Goal: Task Accomplishment & Management: Manage account settings

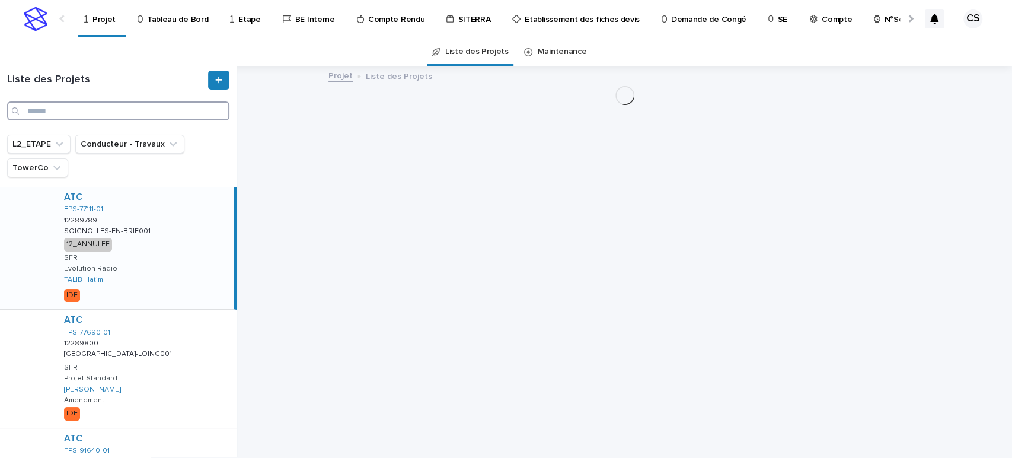
click at [133, 113] on input "Search" at bounding box center [118, 110] width 222 height 19
paste input "*******"
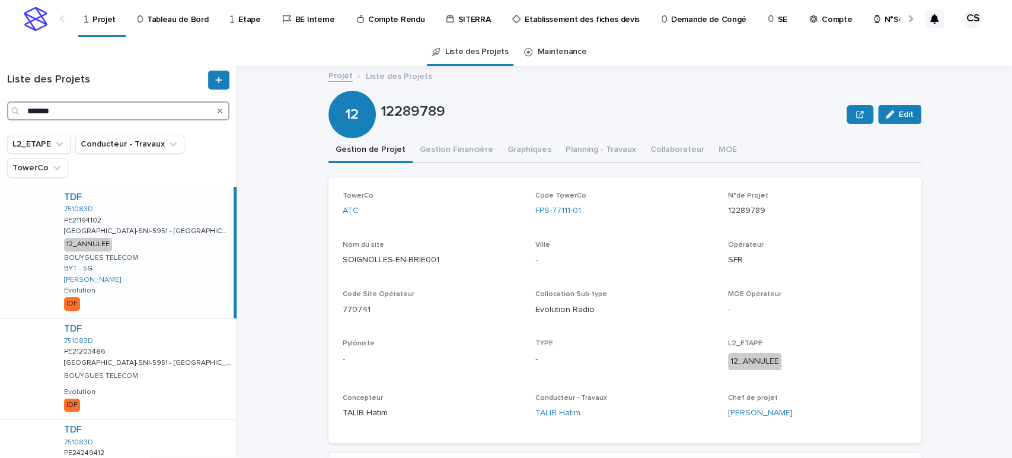
type input "*******"
click at [146, 217] on div "TDF 751083D PE21194102 PE21194102 [GEOGRAPHIC_DATA]-SNI-5951 - [GEOGRAPHIC_DATA…" at bounding box center [144, 252] width 179 height 131
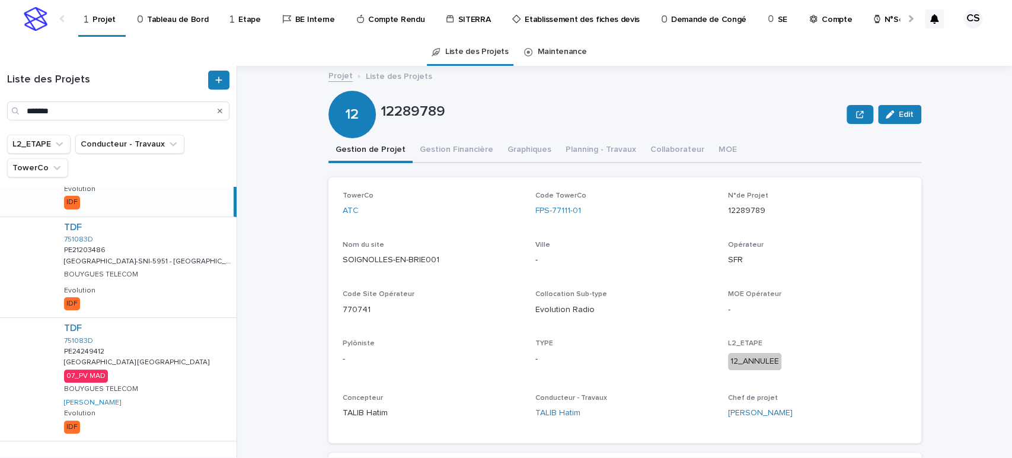
scroll to position [123, 0]
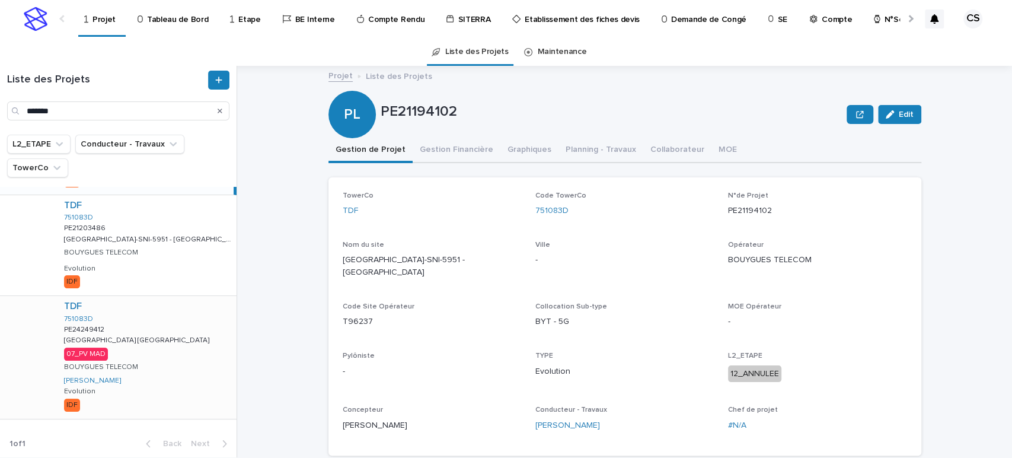
click at [137, 348] on div "TDF 751083D PE24249412 PE24249412 [GEOGRAPHIC_DATA] [GEOGRAPHIC_DATA] [GEOGRAPH…" at bounding box center [146, 357] width 182 height 122
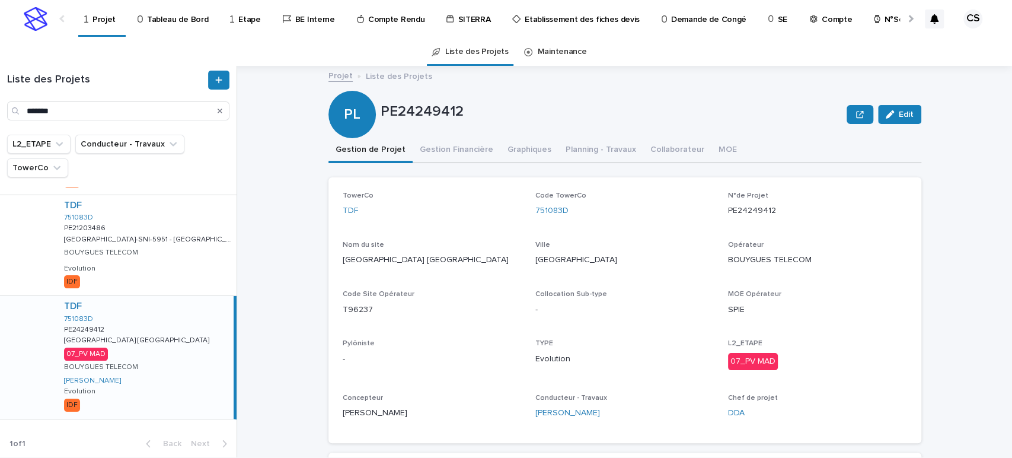
click at [438, 150] on button "Gestion Financière" at bounding box center [457, 150] width 88 height 25
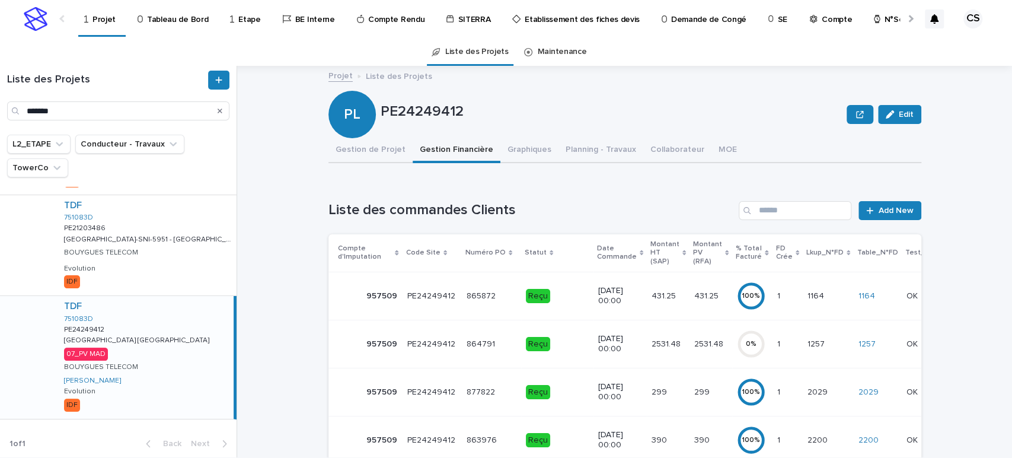
scroll to position [219, 0]
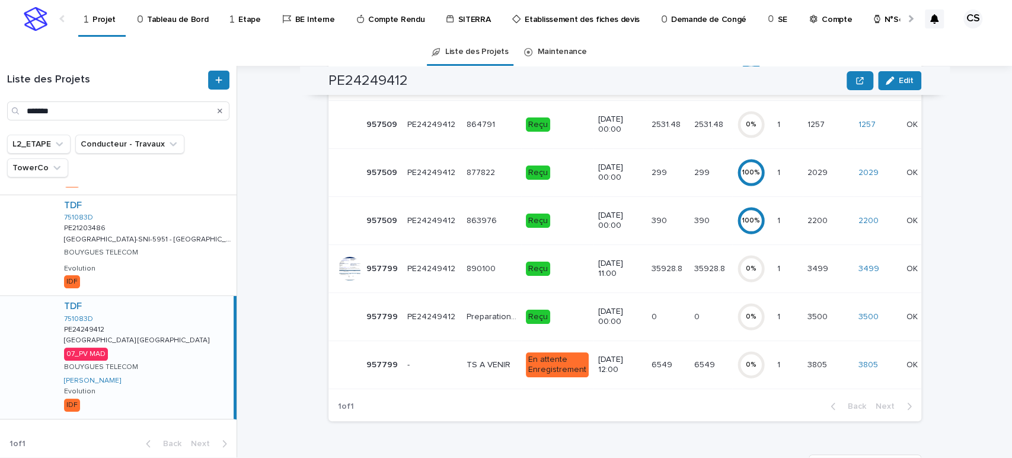
click at [656, 370] on div "6549 6549" at bounding box center [667, 365] width 33 height 20
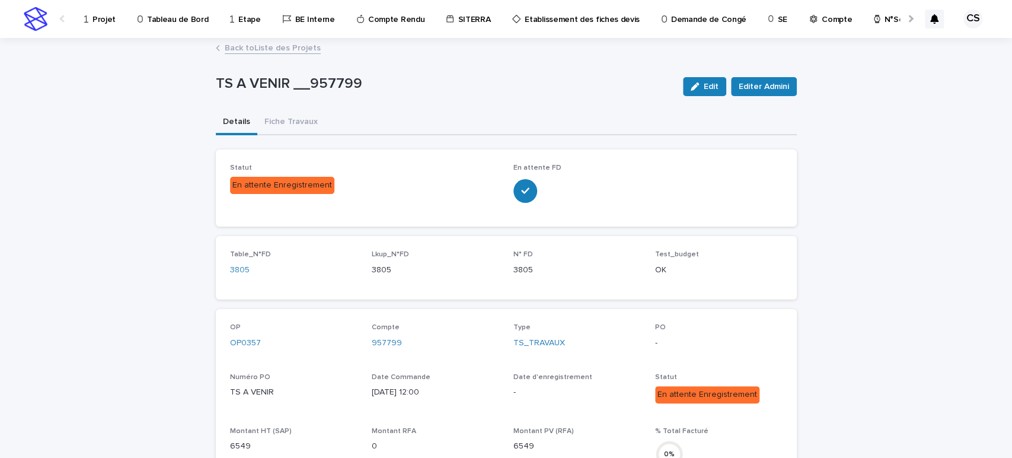
click at [689, 70] on div "Edit Editer Admini" at bounding box center [737, 86] width 119 height 47
click at [690, 73] on div "Edit Editer Admini" at bounding box center [737, 86] width 119 height 47
click at [690, 78] on button "Edit" at bounding box center [704, 86] width 43 height 19
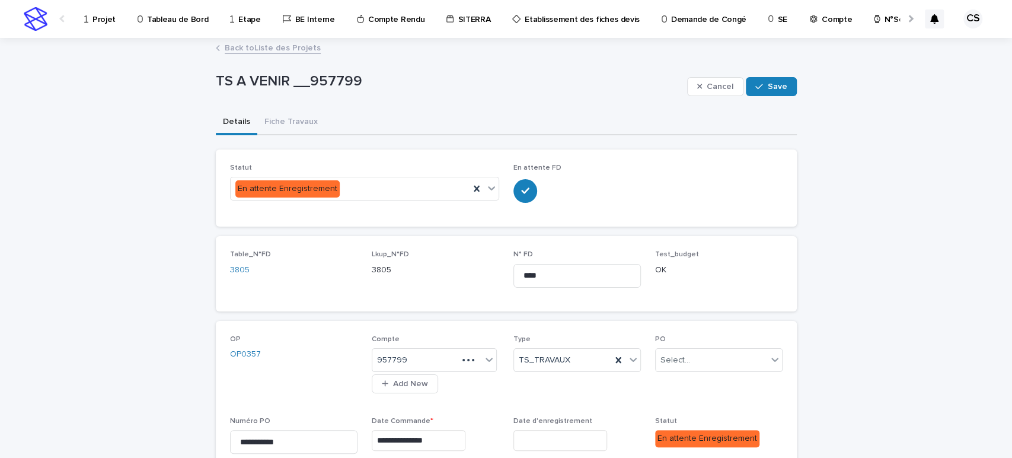
scroll to position [219, 0]
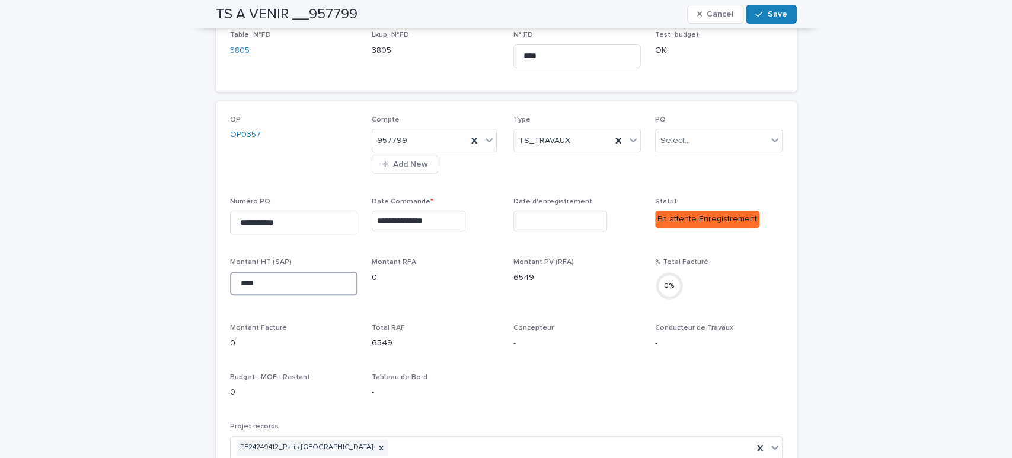
drag, startPoint x: 256, startPoint y: 283, endPoint x: 162, endPoint y: 274, distance: 94.1
click at [164, 274] on div "**********" at bounding box center [506, 348] width 1012 height 1057
drag, startPoint x: 287, startPoint y: 281, endPoint x: 169, endPoint y: 279, distance: 118.6
click at [170, 279] on div "**********" at bounding box center [506, 348] width 1012 height 1057
type input "******"
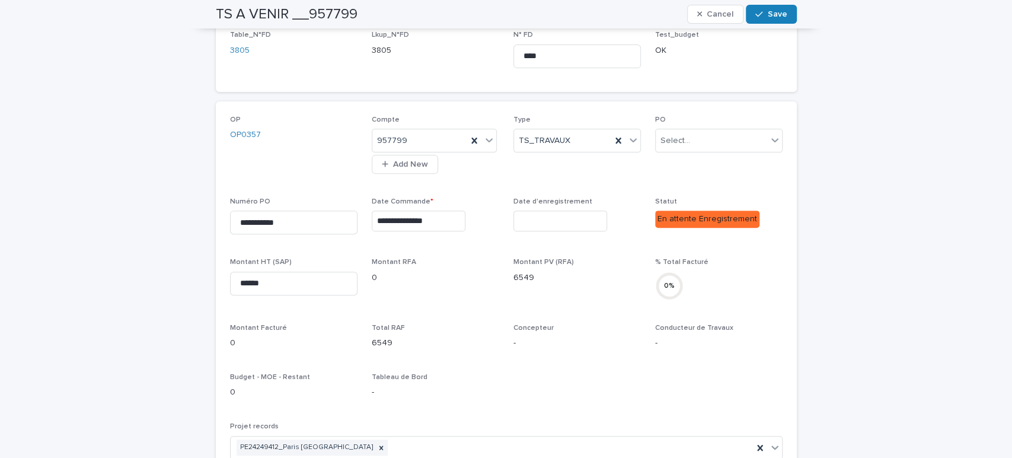
click at [505, 359] on div "**********" at bounding box center [506, 354] width 552 height 476
click at [746, 13] on button "Save" at bounding box center [771, 14] width 50 height 19
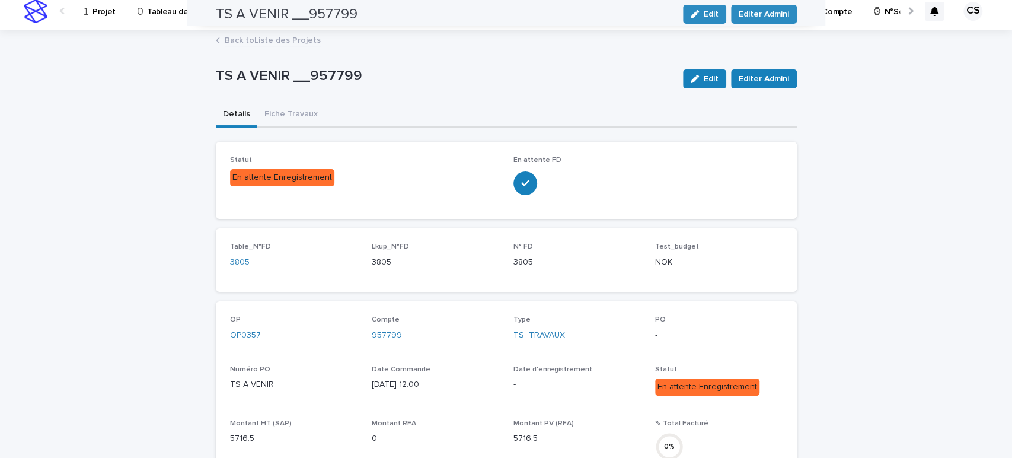
scroll to position [0, 0]
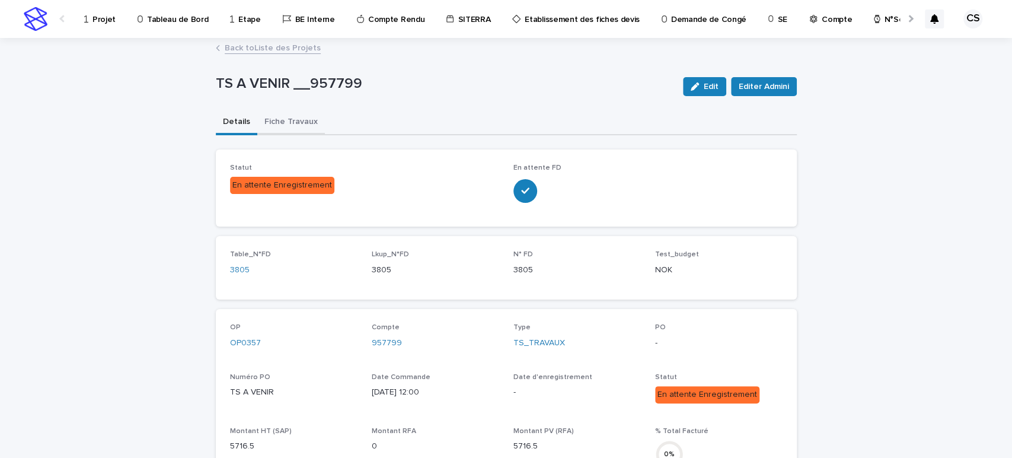
click at [289, 129] on button "Fiche Travaux" at bounding box center [291, 122] width 68 height 25
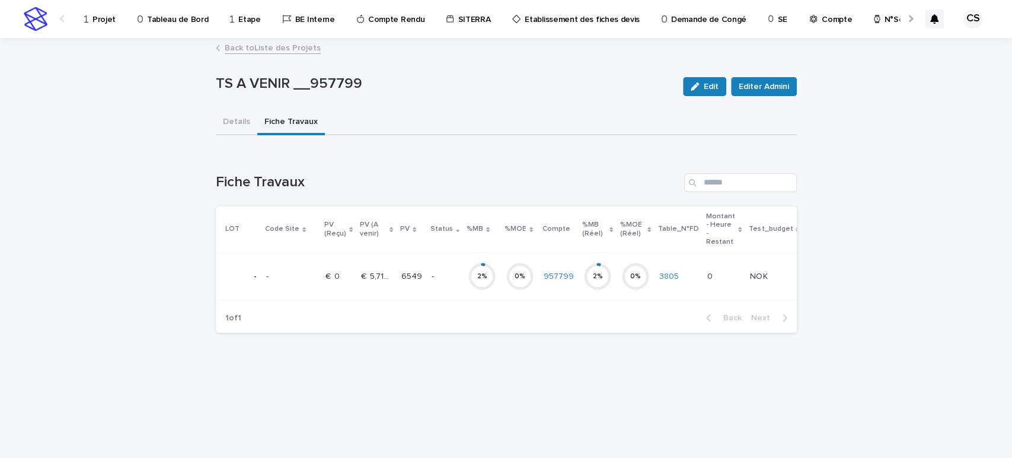
click at [431, 283] on div "-" at bounding box center [444, 277] width 27 height 20
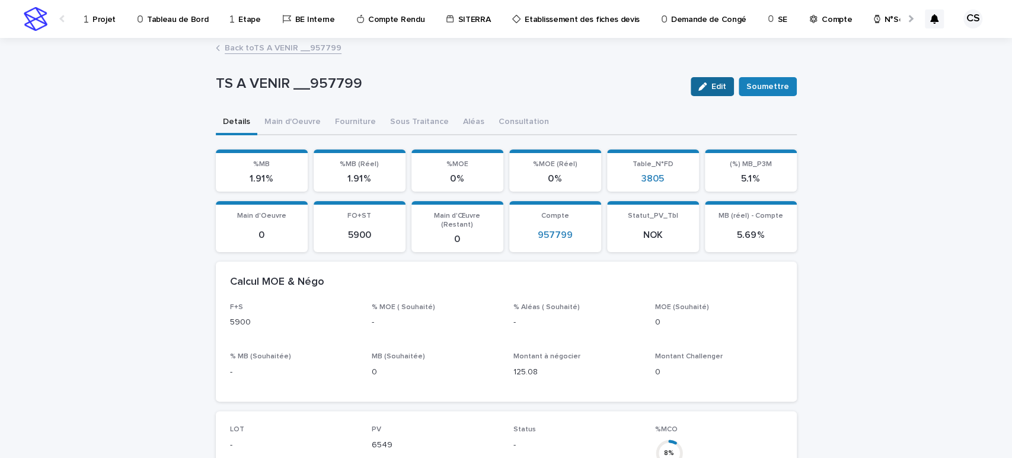
click at [716, 89] on span "Edit" at bounding box center [718, 86] width 15 height 8
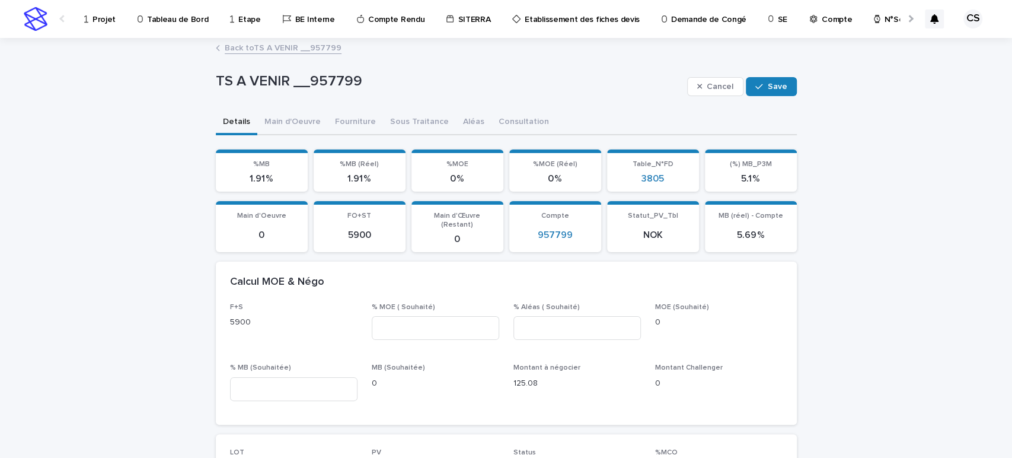
scroll to position [219, 0]
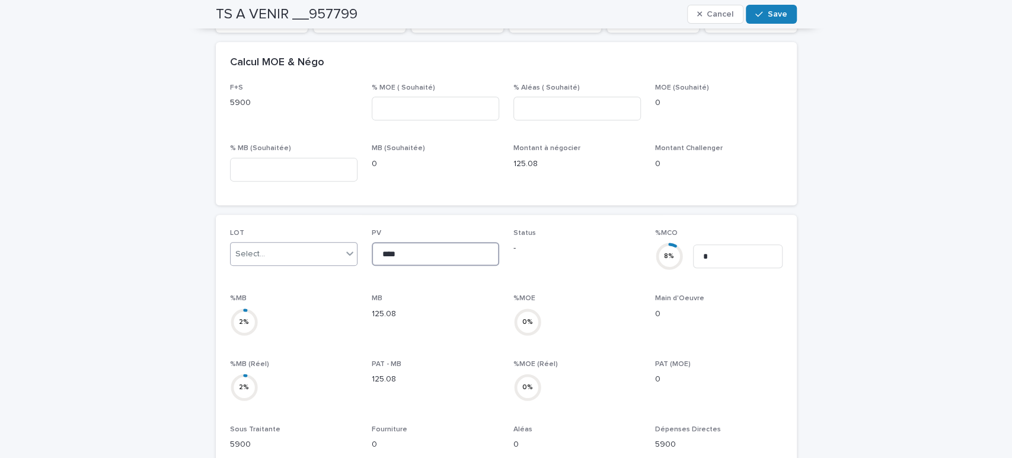
drag, startPoint x: 420, startPoint y: 245, endPoint x: 346, endPoint y: 238, distance: 74.4
click at [308, 236] on div "LOT Select... PV **** Status - %MCO 8 % * %MB 2 % MB 125.08 %MOE 0 % Main d'Oeu…" at bounding box center [506, 394] width 552 height 330
paste input "**"
type input "******"
click at [768, 14] on span "Save" at bounding box center [778, 14] width 20 height 8
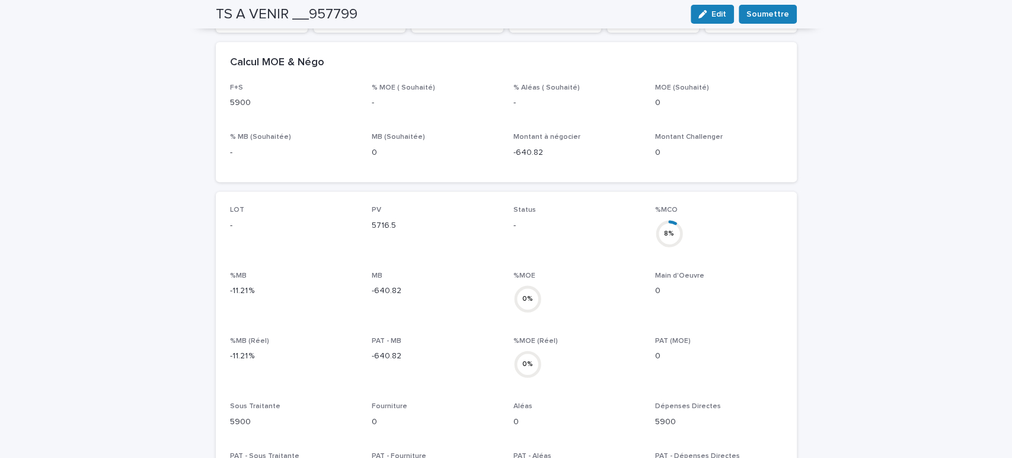
scroll to position [0, 0]
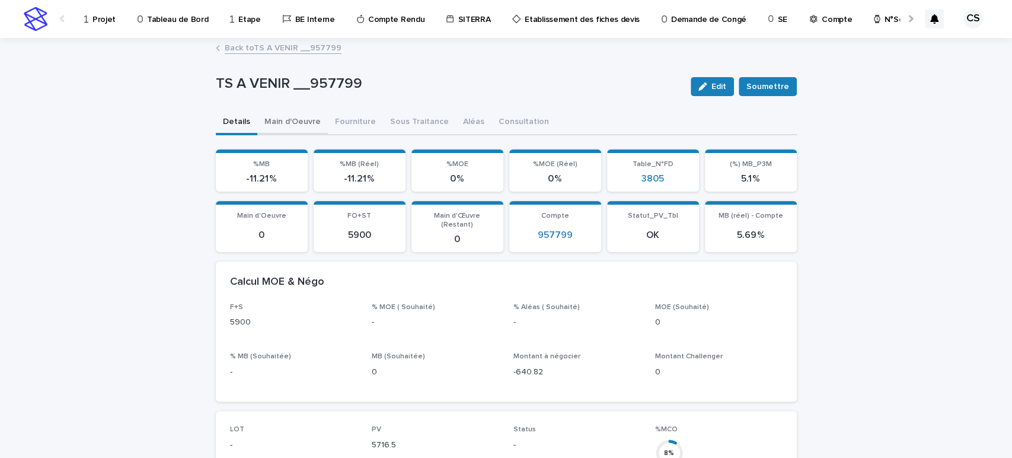
click at [302, 123] on button "Main d'Oeuvre" at bounding box center [292, 122] width 71 height 25
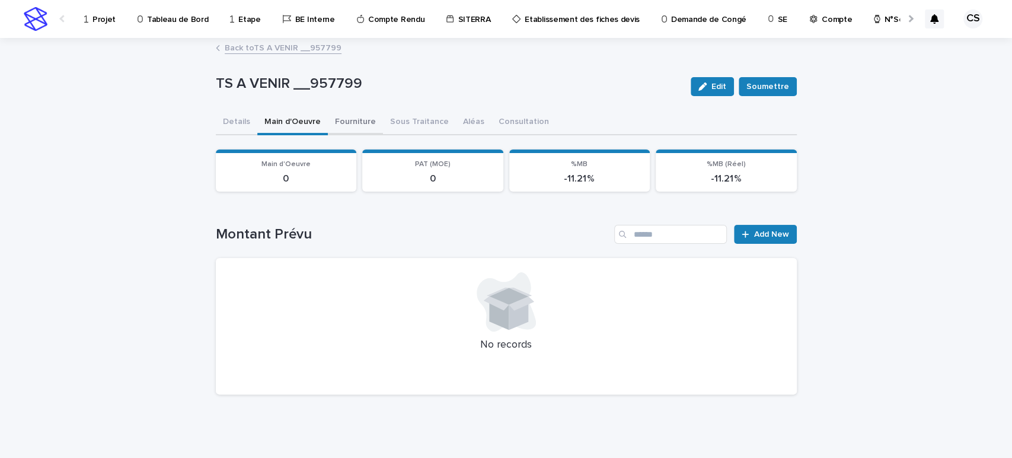
click at [348, 113] on button "Fourniture" at bounding box center [355, 122] width 55 height 25
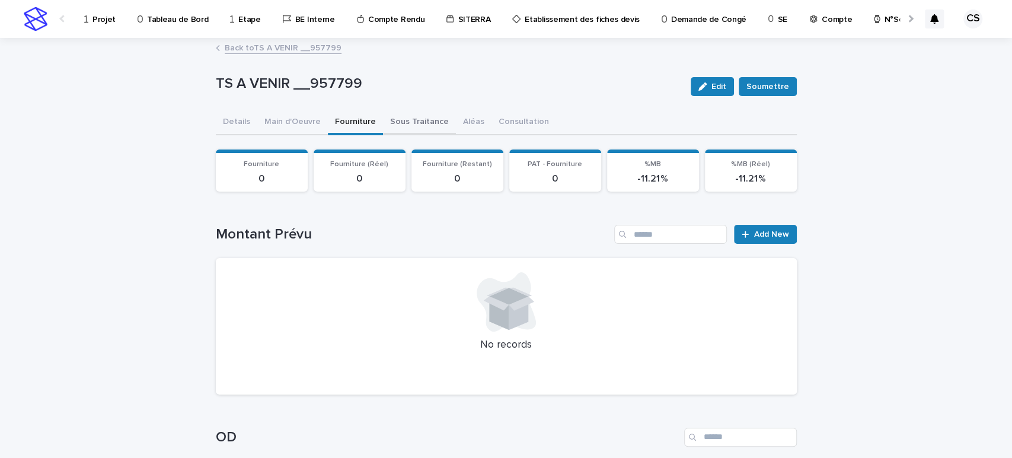
click at [393, 122] on button "Sous Traitance" at bounding box center [419, 122] width 73 height 25
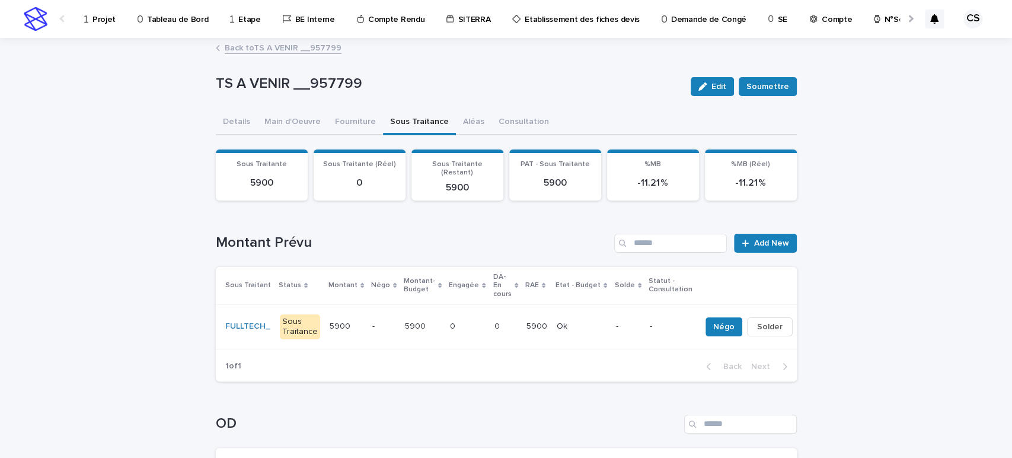
click at [527, 319] on p "5900" at bounding box center [537, 325] width 23 height 12
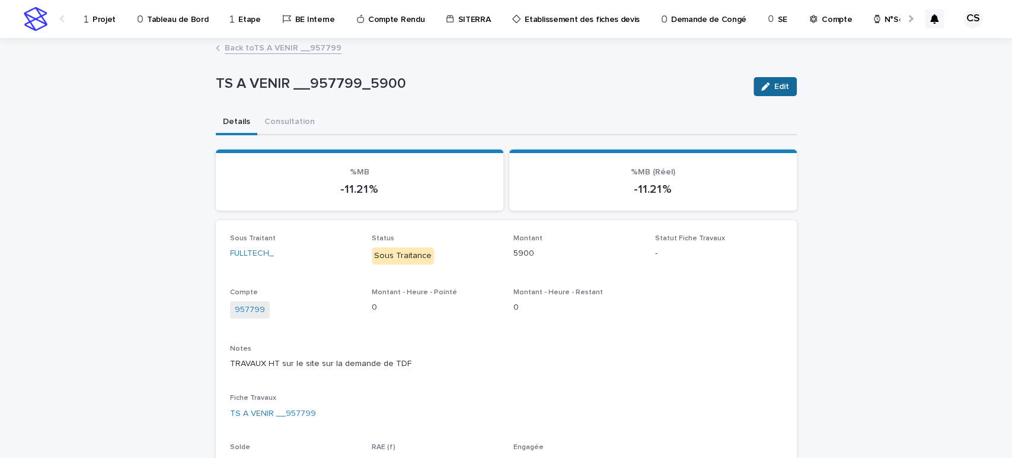
click at [761, 92] on button "Edit" at bounding box center [774, 86] width 43 height 19
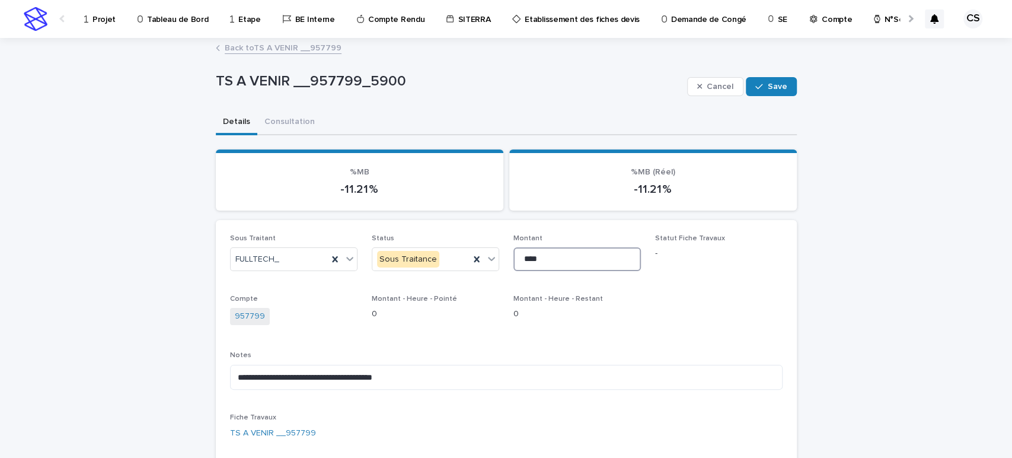
drag, startPoint x: 541, startPoint y: 256, endPoint x: 411, endPoint y: 239, distance: 130.9
click at [418, 241] on div "**********" at bounding box center [506, 366] width 552 height 264
type input "****"
click at [768, 87] on span "Save" at bounding box center [778, 86] width 20 height 8
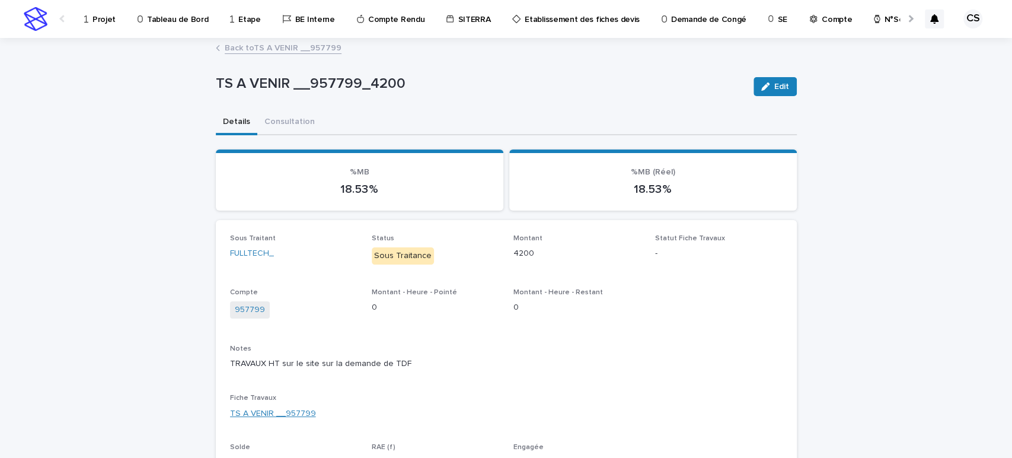
click at [256, 411] on link "TS A VENIR __957799" at bounding box center [273, 413] width 86 height 12
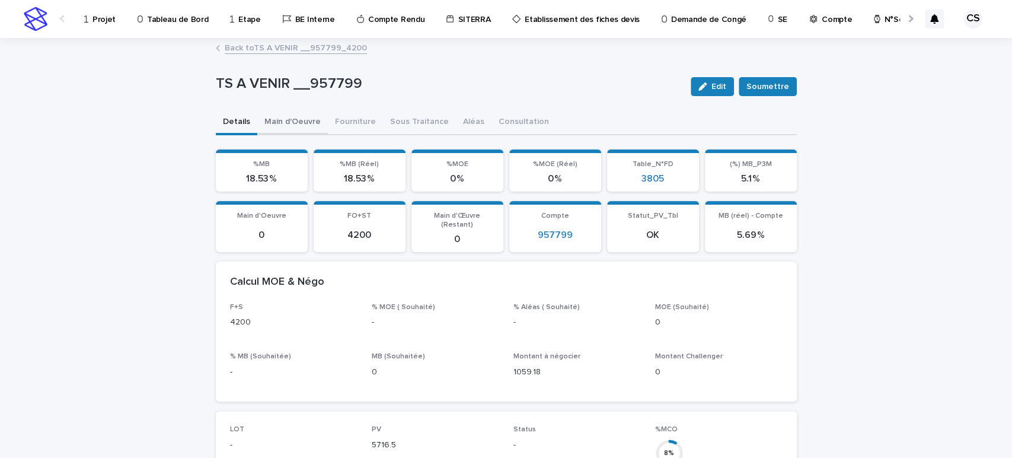
click at [295, 127] on button "Main d'Oeuvre" at bounding box center [292, 122] width 71 height 25
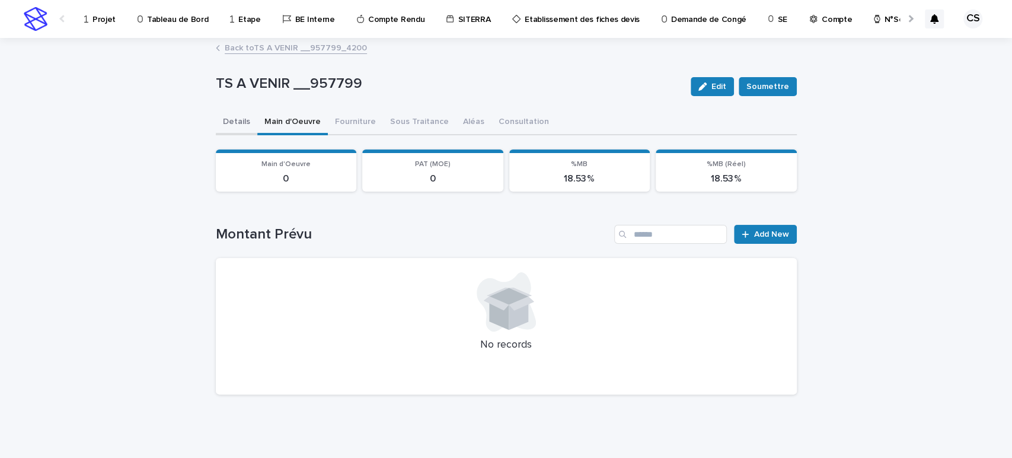
click at [223, 127] on button "Details" at bounding box center [236, 122] width 41 height 25
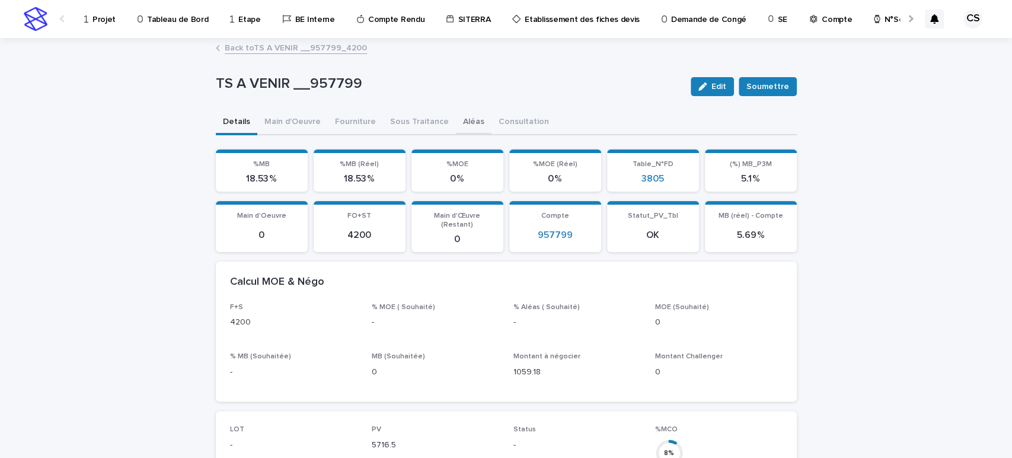
click at [459, 118] on button "Aléas" at bounding box center [474, 122] width 36 height 25
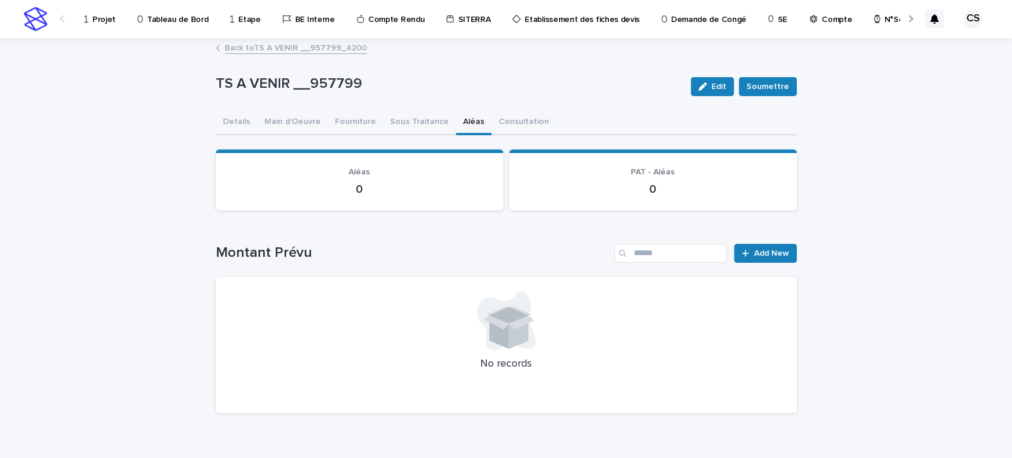
click at [722, 247] on div "Montant Prévu Add New" at bounding box center [506, 253] width 581 height 19
click at [734, 247] on link "Add New" at bounding box center [765, 253] width 62 height 19
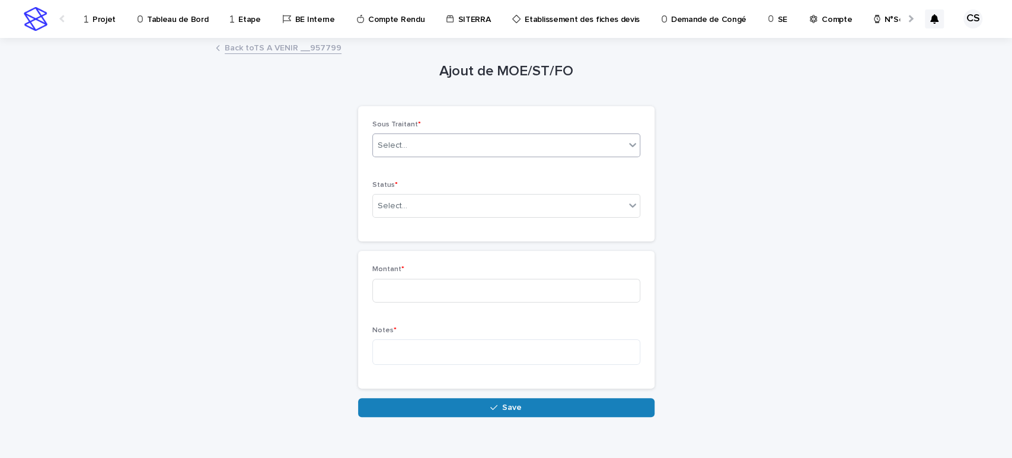
click at [463, 143] on div "Select..." at bounding box center [499, 146] width 252 height 20
type input "*****"
click at [445, 170] on div "ALEAS_" at bounding box center [500, 168] width 267 height 21
click at [430, 204] on div "Select..." at bounding box center [499, 206] width 252 height 20
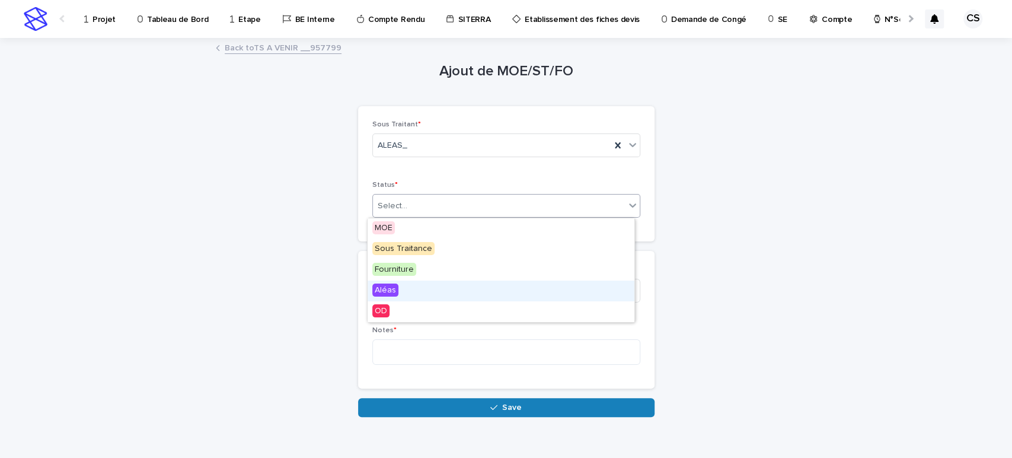
click at [413, 286] on div "Aléas" at bounding box center [500, 290] width 267 height 21
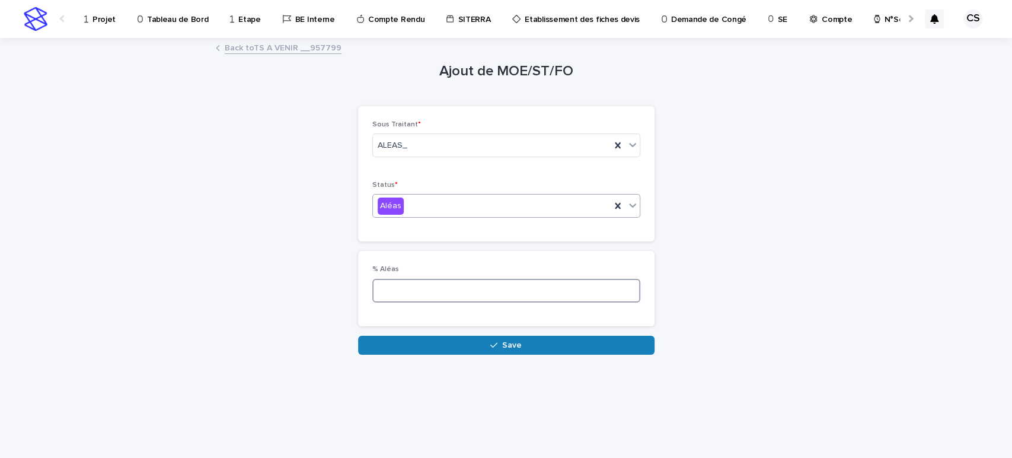
click at [410, 279] on input at bounding box center [506, 291] width 268 height 24
type input "*"
click at [445, 360] on div "Loading... Saving… Loading... Saving… Ajout de MOE/ST/FO Loading... Saving… Loa…" at bounding box center [506, 233] width 593 height 389
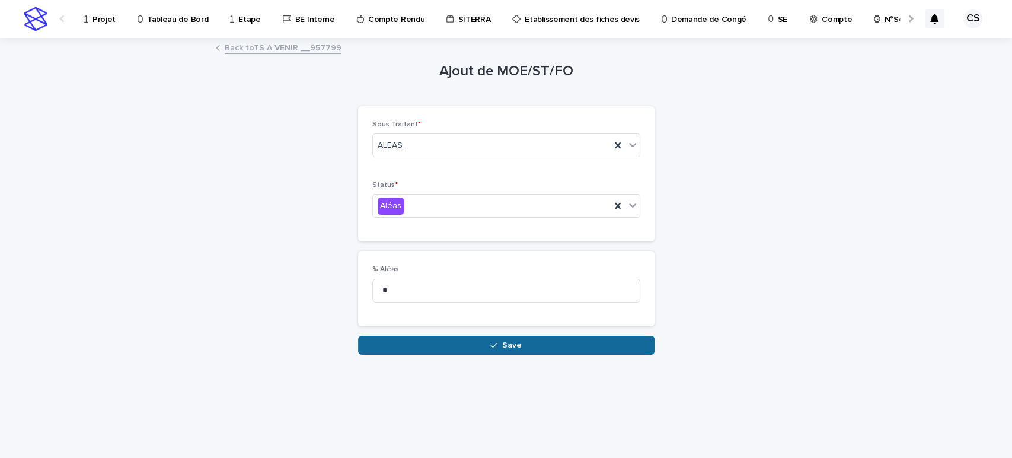
click at [452, 343] on button "Save" at bounding box center [506, 344] width 296 height 19
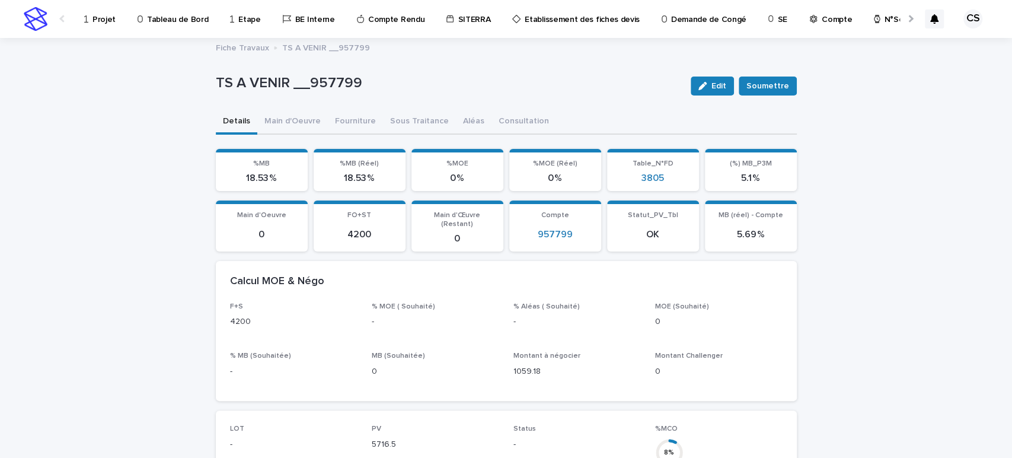
click at [226, 117] on button "Details" at bounding box center [236, 122] width 41 height 25
click at [284, 119] on button "Main d'Oeuvre" at bounding box center [292, 122] width 71 height 25
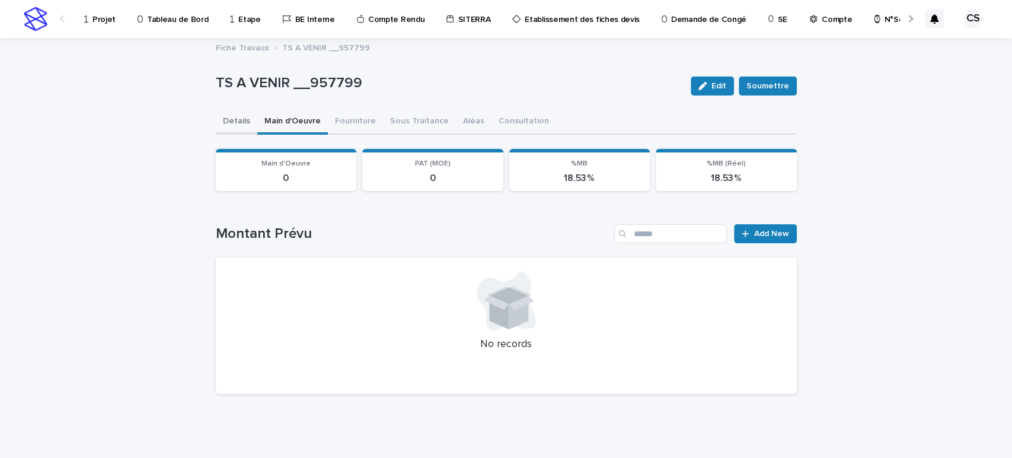
click at [234, 122] on button "Details" at bounding box center [236, 122] width 41 height 25
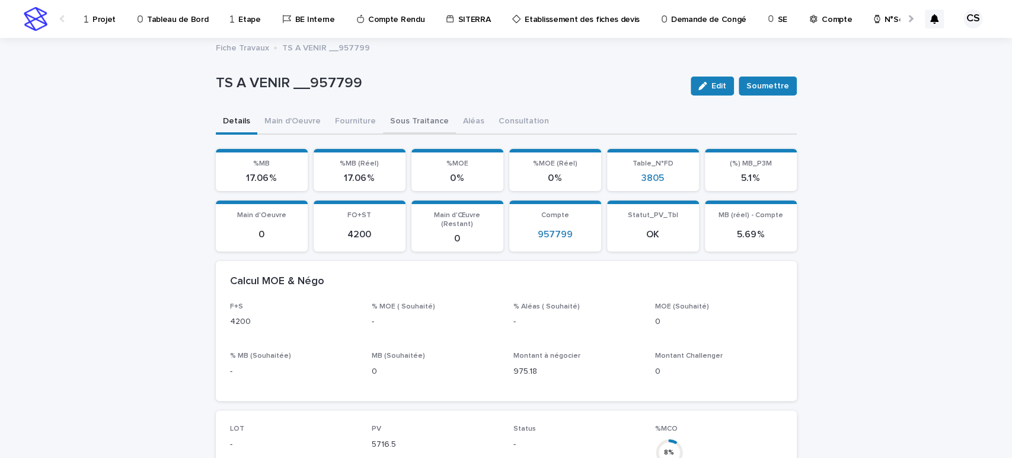
click at [424, 124] on button "Sous Traitance" at bounding box center [419, 122] width 73 height 25
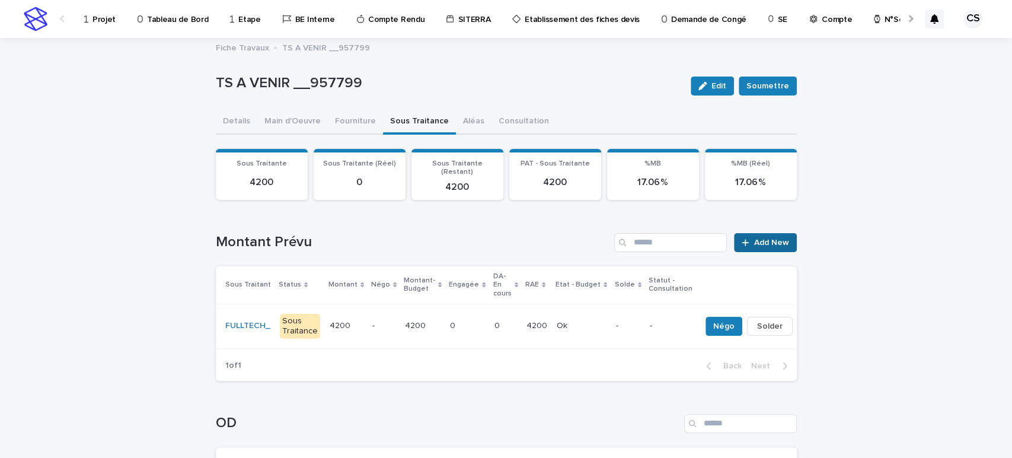
click at [768, 238] on span "Add New" at bounding box center [771, 242] width 35 height 8
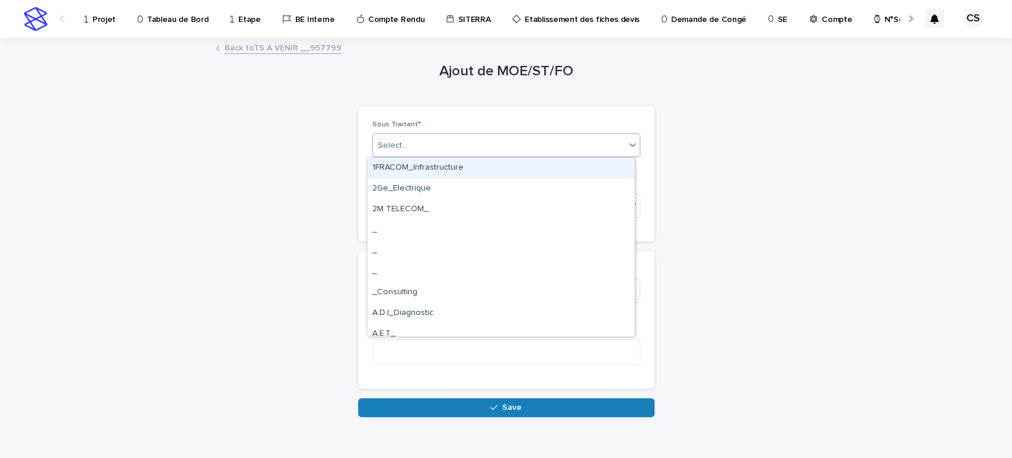
click at [397, 151] on div "Select..." at bounding box center [393, 145] width 30 height 12
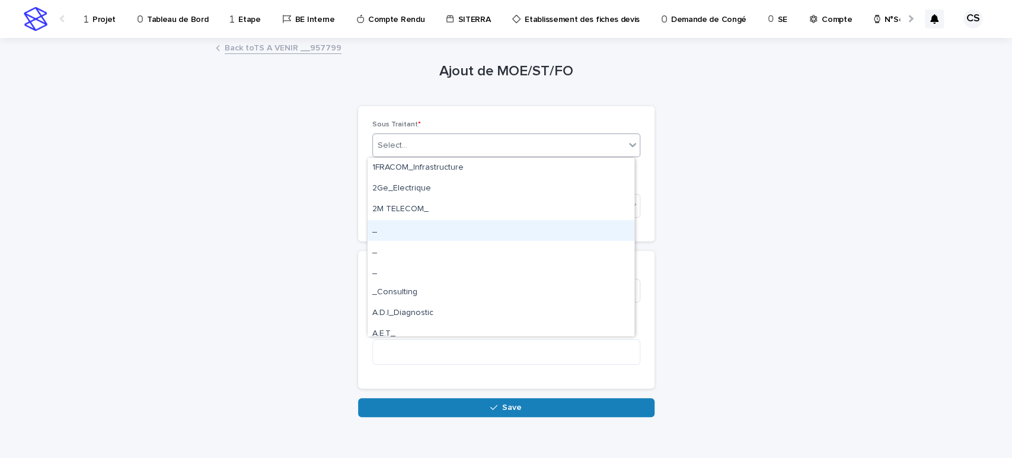
click at [389, 223] on div "_" at bounding box center [500, 230] width 267 height 21
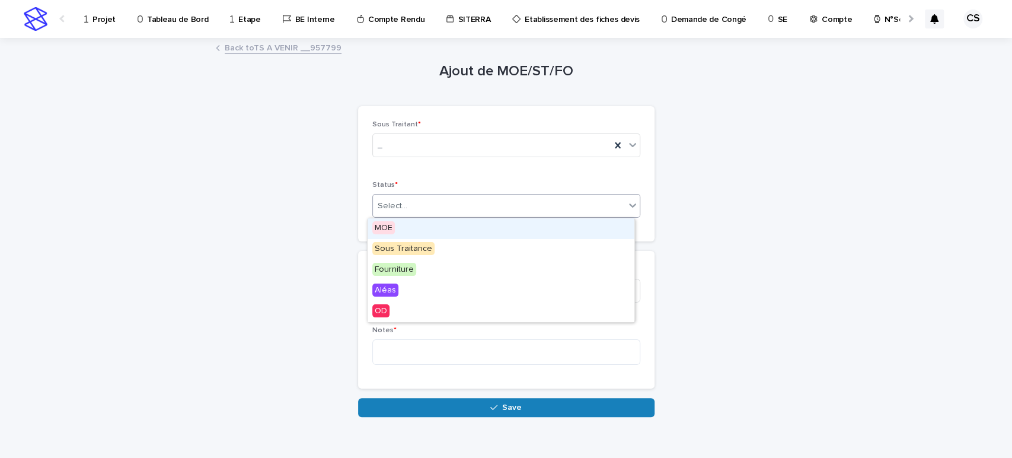
click at [388, 216] on div "Select..." at bounding box center [506, 206] width 268 height 24
click at [388, 232] on span "MOE" at bounding box center [383, 227] width 23 height 13
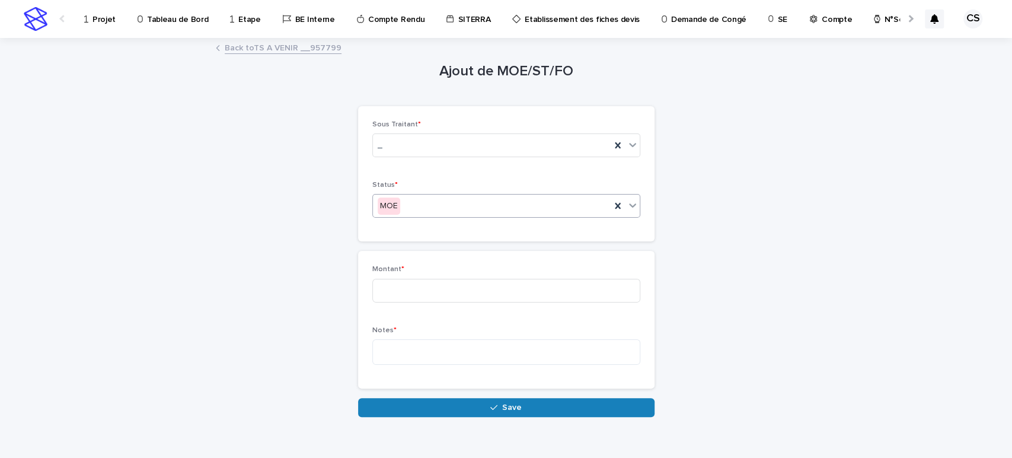
click at [389, 216] on div "MOE" at bounding box center [506, 206] width 268 height 24
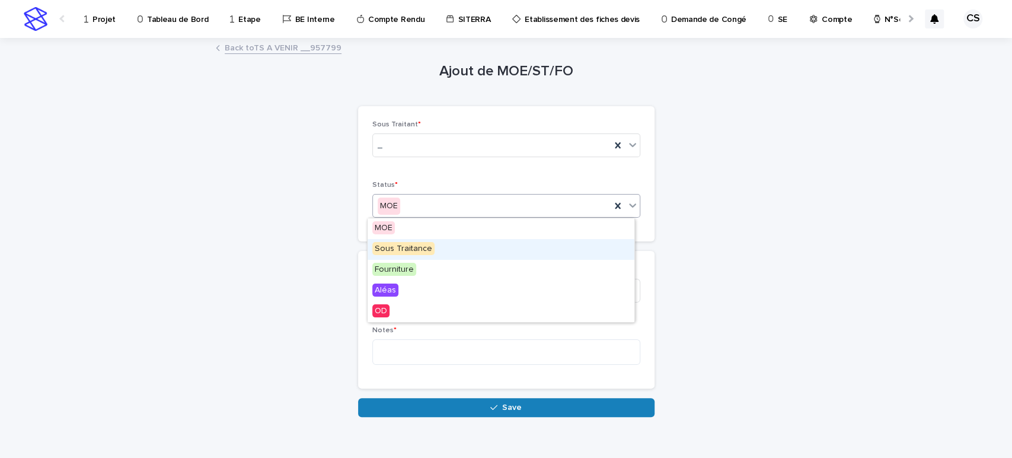
click at [389, 245] on span "Sous Traitance" at bounding box center [403, 248] width 62 height 13
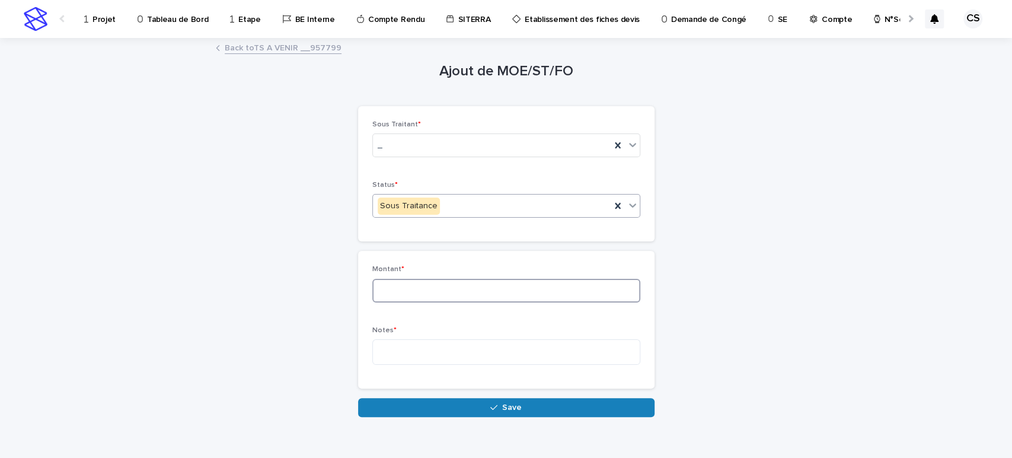
click at [394, 284] on input at bounding box center [506, 291] width 268 height 24
type input "***"
click at [461, 352] on textarea at bounding box center [506, 351] width 268 height 25
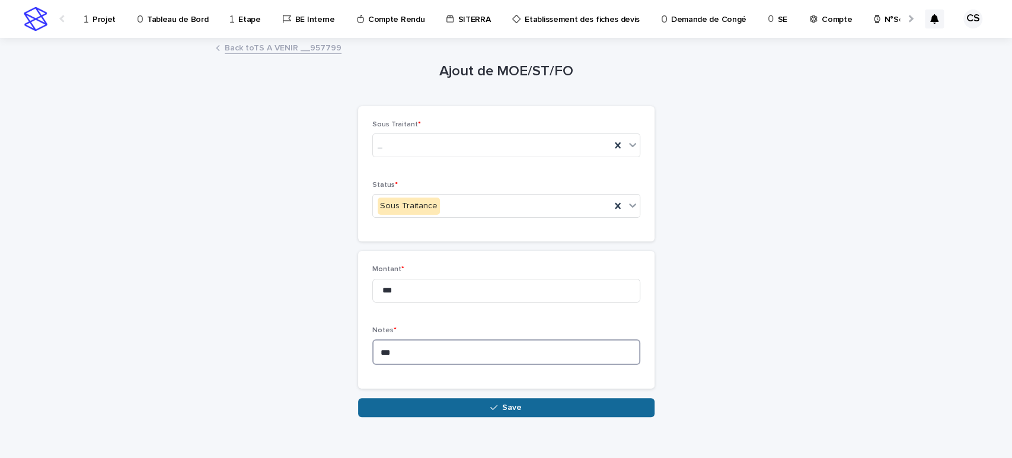
type textarea "***"
click at [510, 404] on span "Save" at bounding box center [512, 407] width 20 height 8
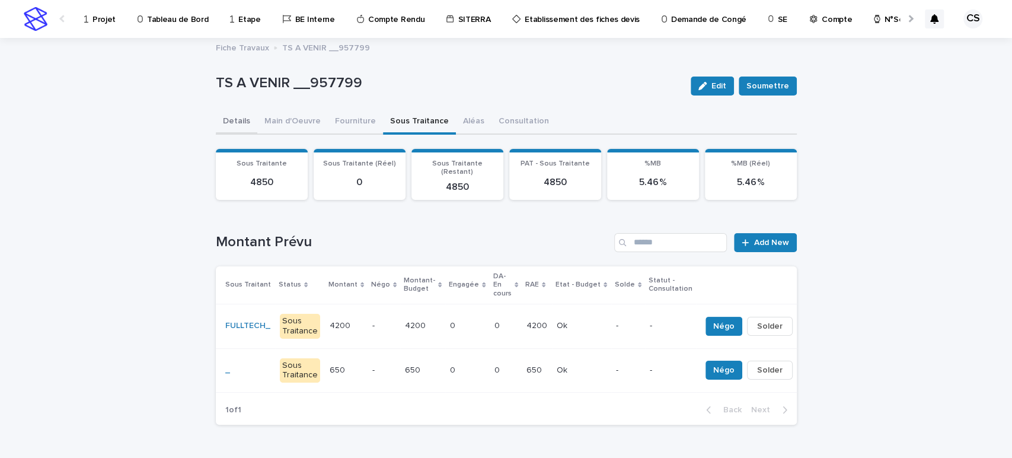
click at [239, 120] on button "Details" at bounding box center [236, 122] width 41 height 25
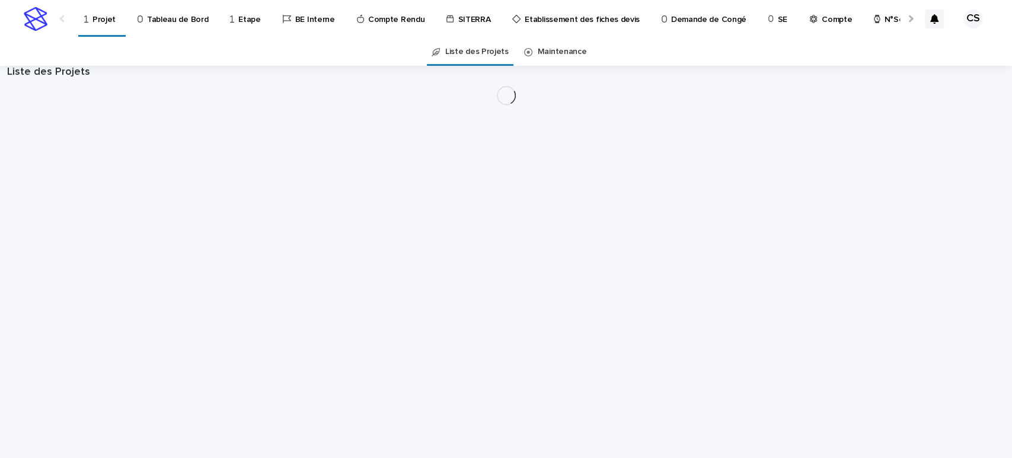
click at [821, 23] on p "Compte" at bounding box center [836, 12] width 30 height 25
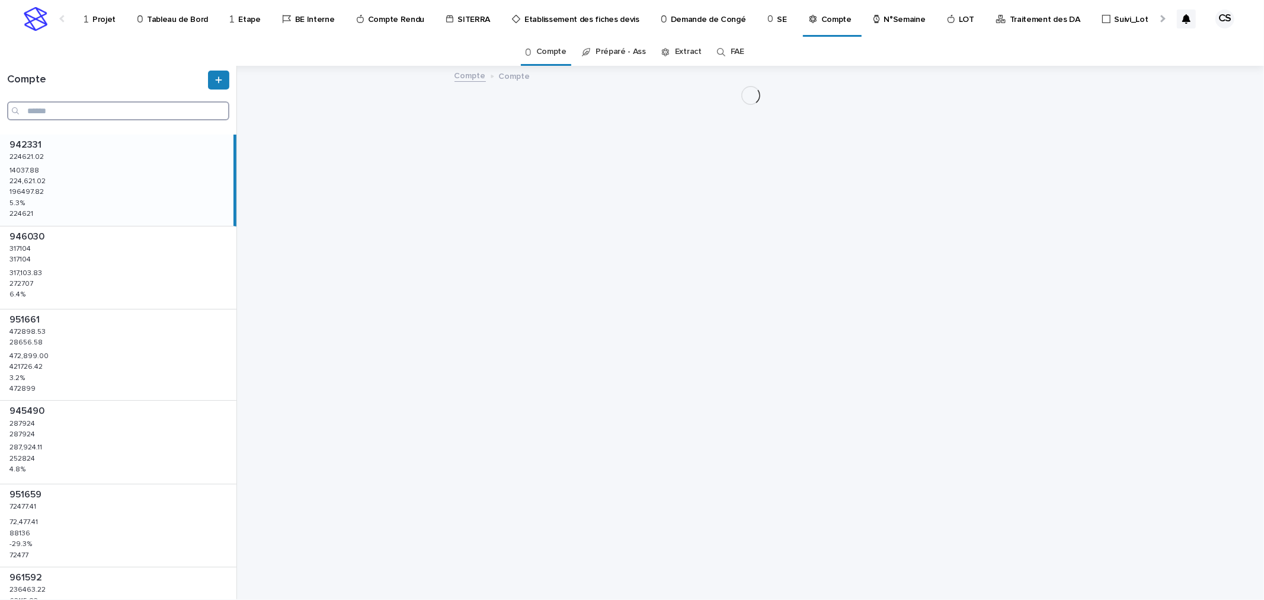
click at [143, 109] on input "Search" at bounding box center [118, 110] width 222 height 19
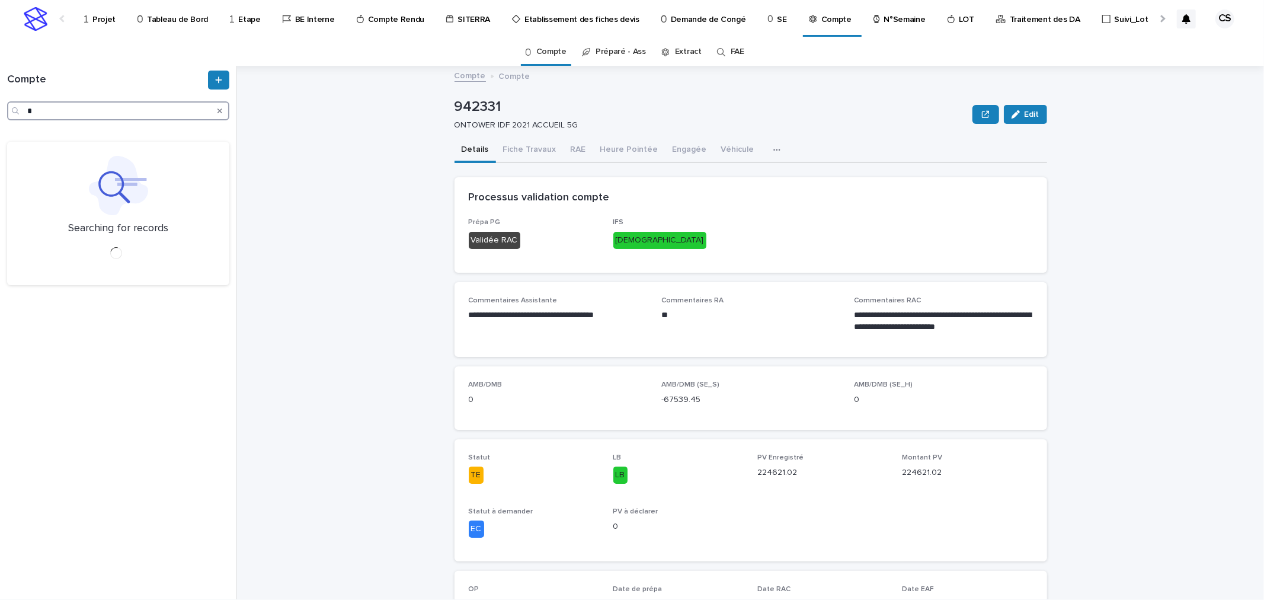
click at [138, 115] on input "*" at bounding box center [118, 110] width 222 height 19
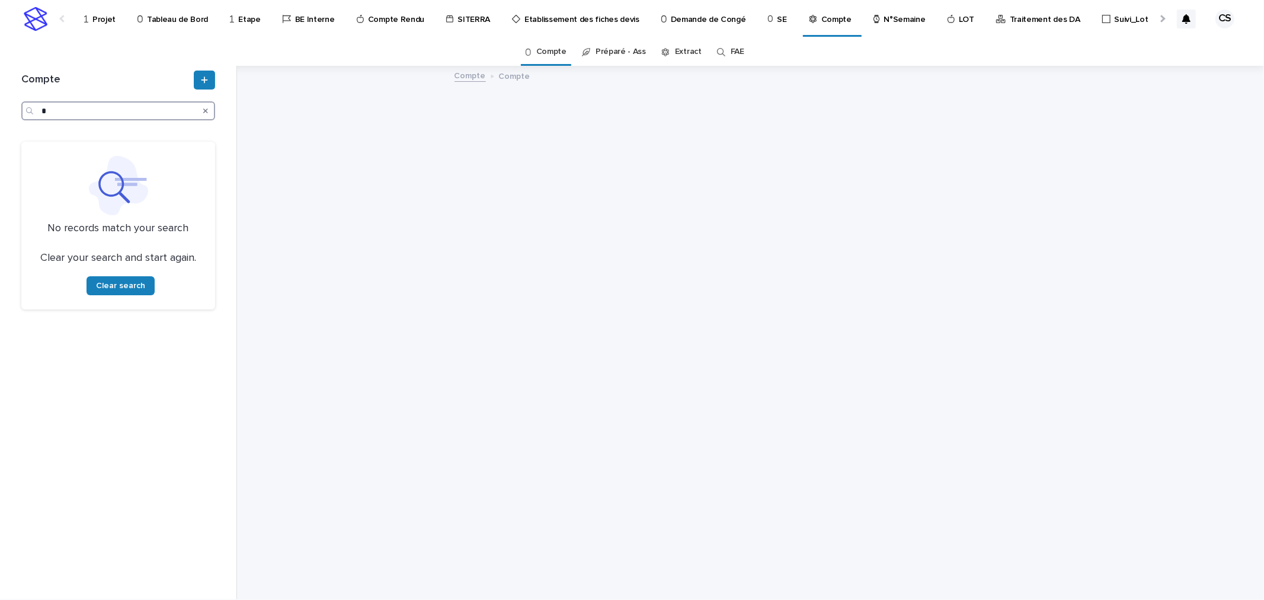
click at [138, 115] on input "*" at bounding box center [118, 110] width 194 height 19
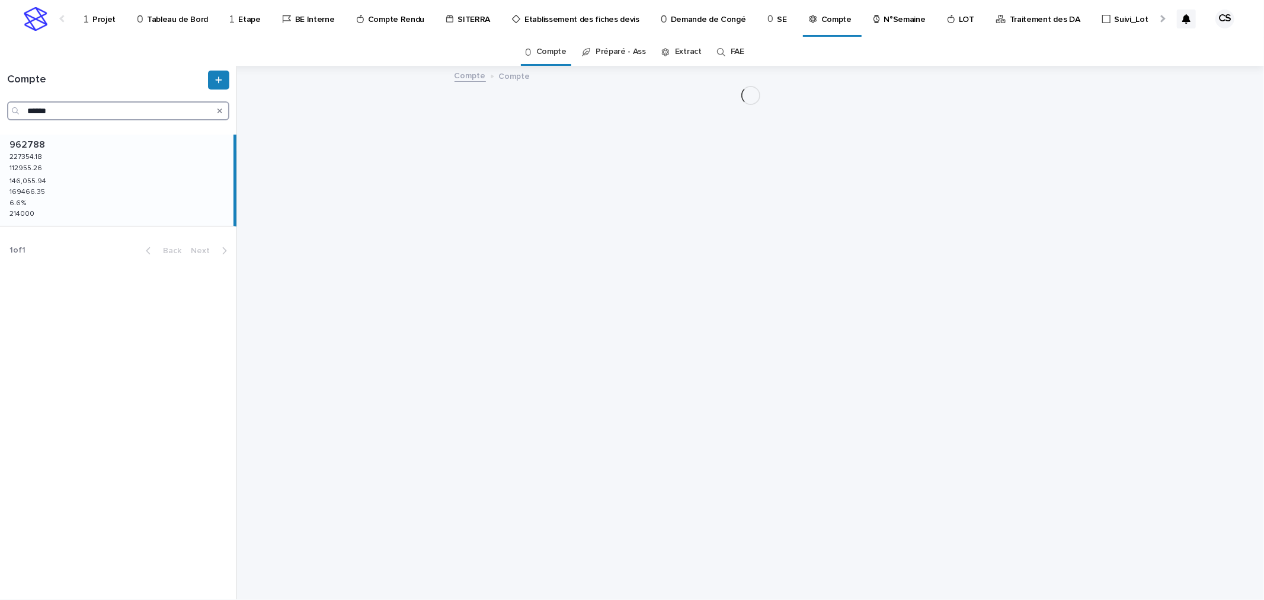
type input "******"
click at [155, 181] on div "962788 962788 227354.18 227354.18 112955.26 112955.26 146,055.94 146,055.94 169…" at bounding box center [117, 180] width 234 height 91
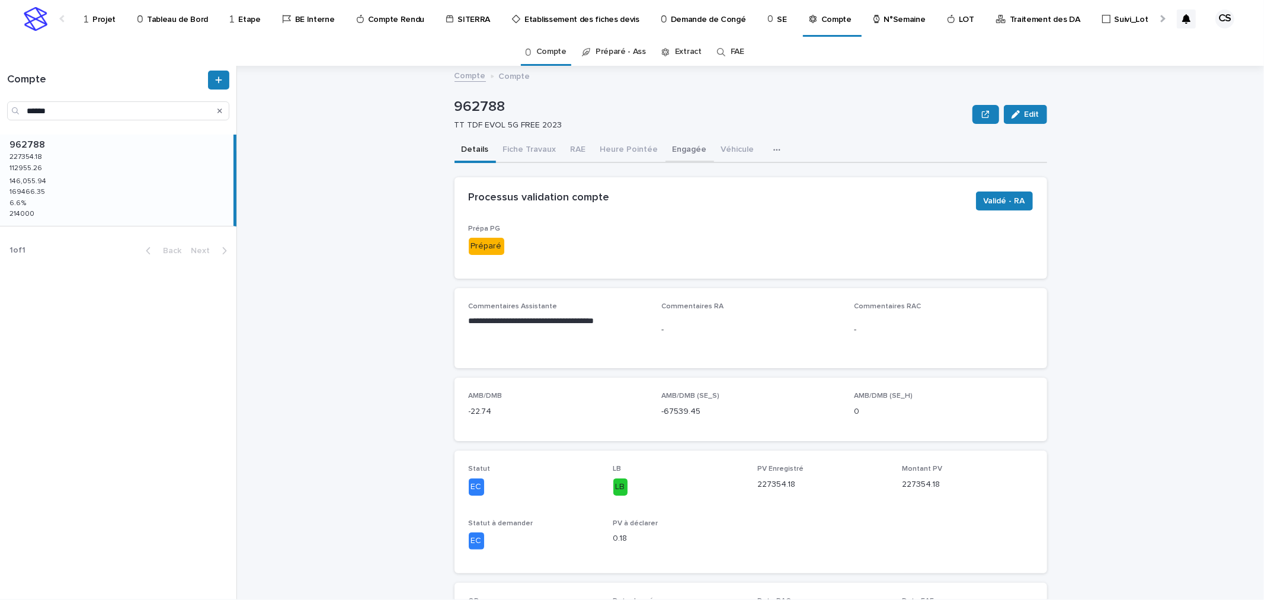
click at [666, 149] on button "Engagée" at bounding box center [690, 150] width 49 height 25
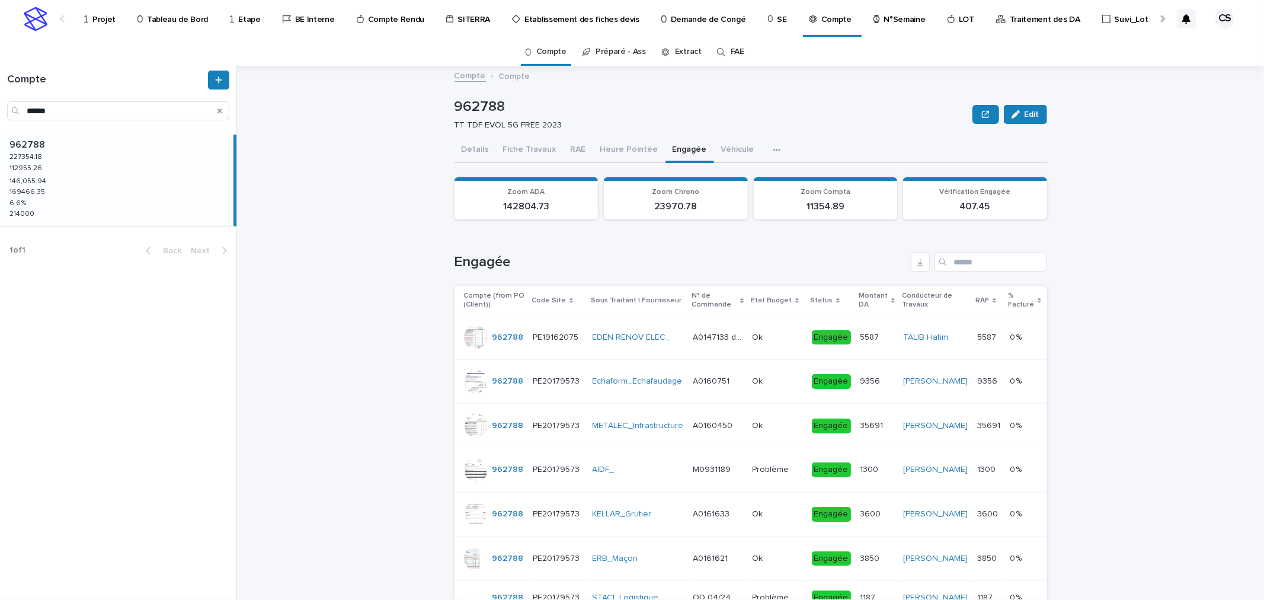
click at [721, 374] on div "A0160751 A0160751" at bounding box center [718, 382] width 50 height 20
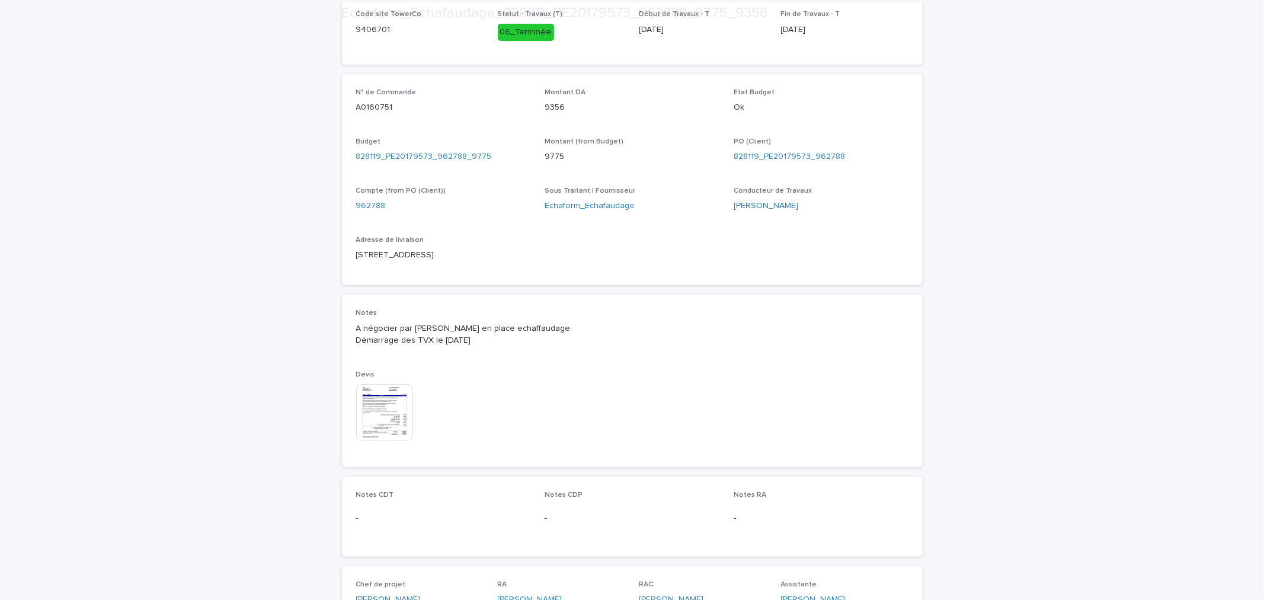
scroll to position [497, 0]
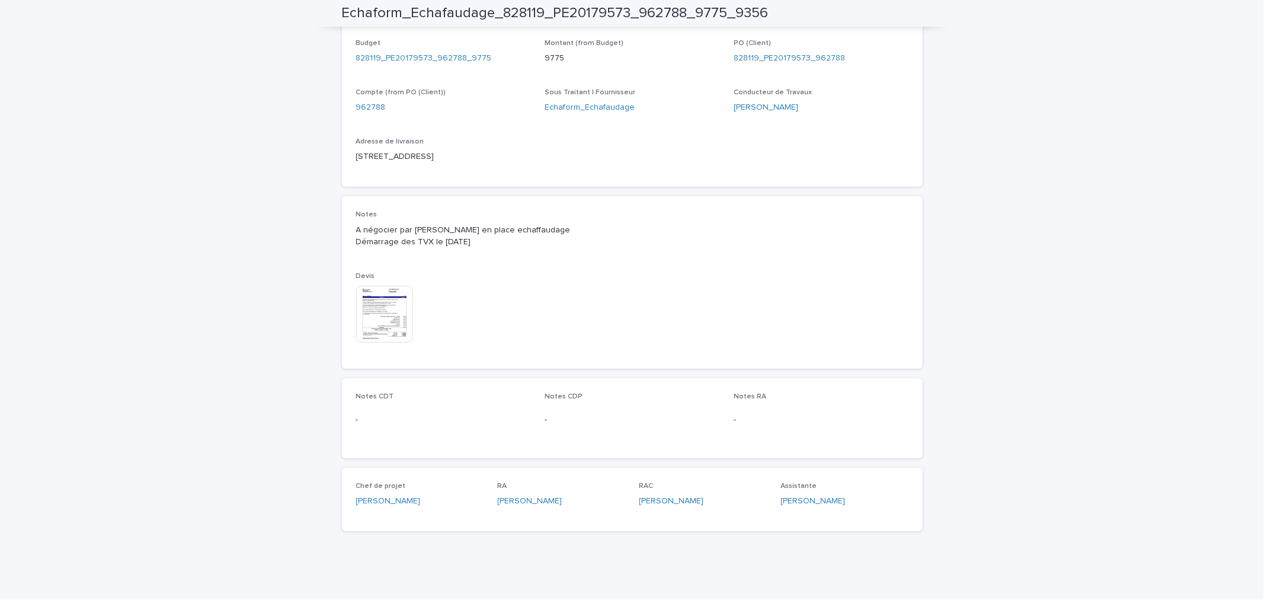
click at [389, 312] on img at bounding box center [384, 314] width 57 height 57
